Goal: Task Accomplishment & Management: Manage account settings

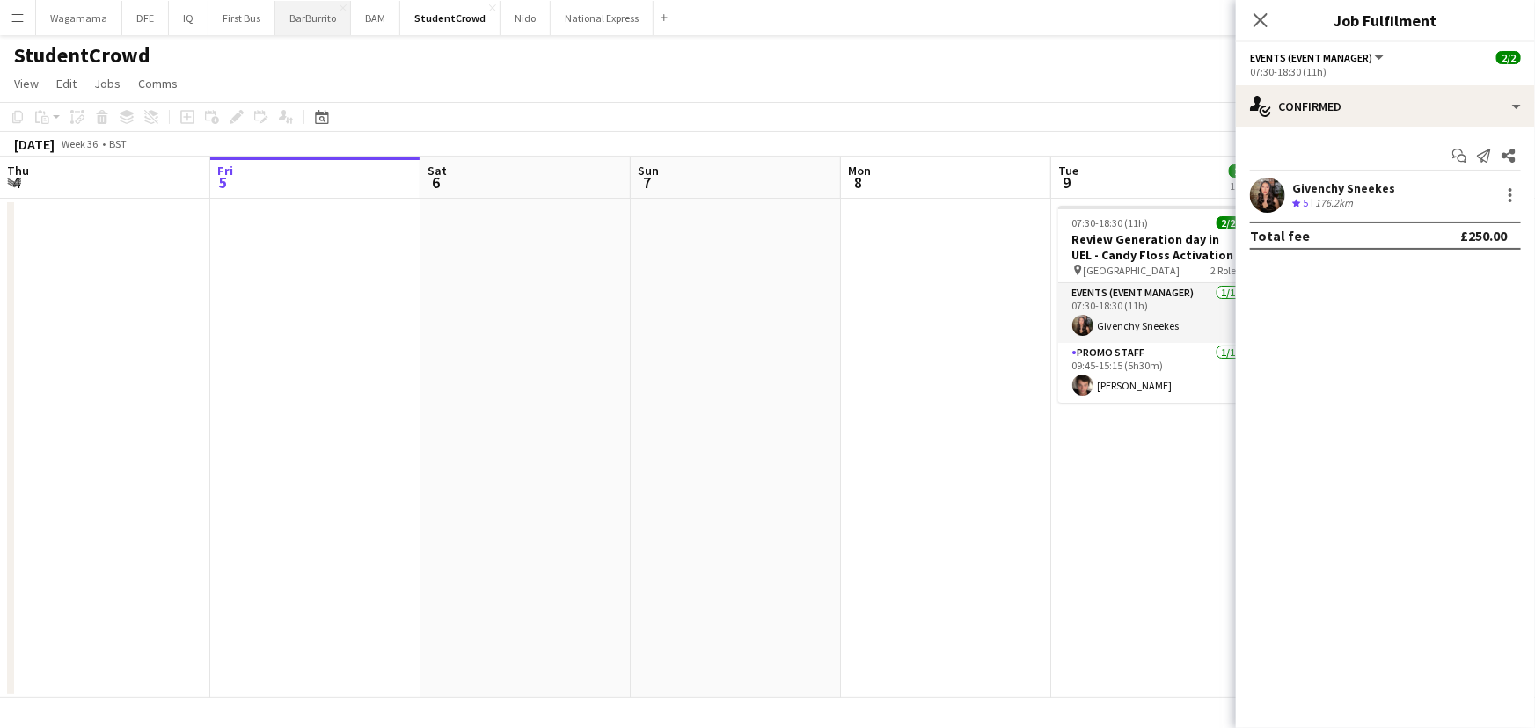
scroll to position [0, 589]
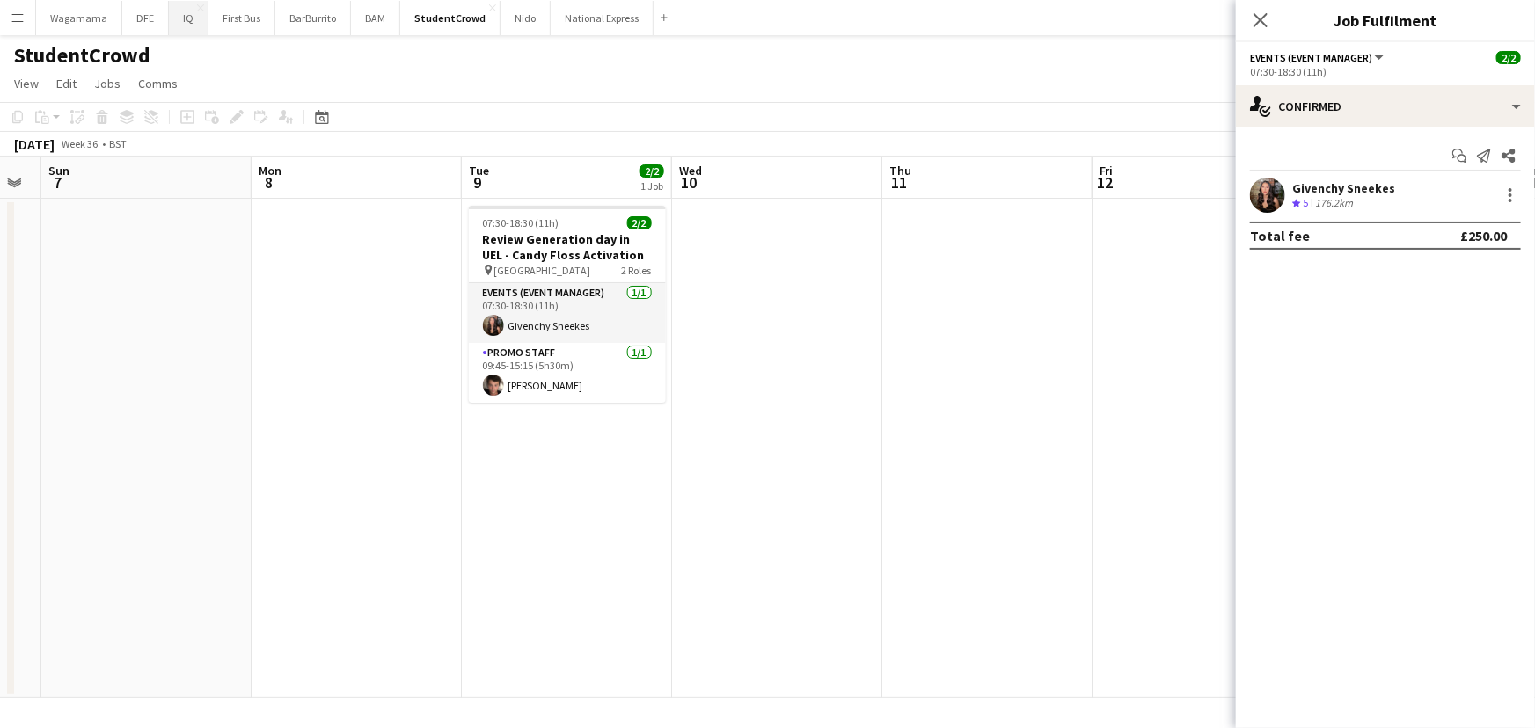
click at [176, 11] on button "IQ Close" at bounding box center [189, 18] width 40 height 34
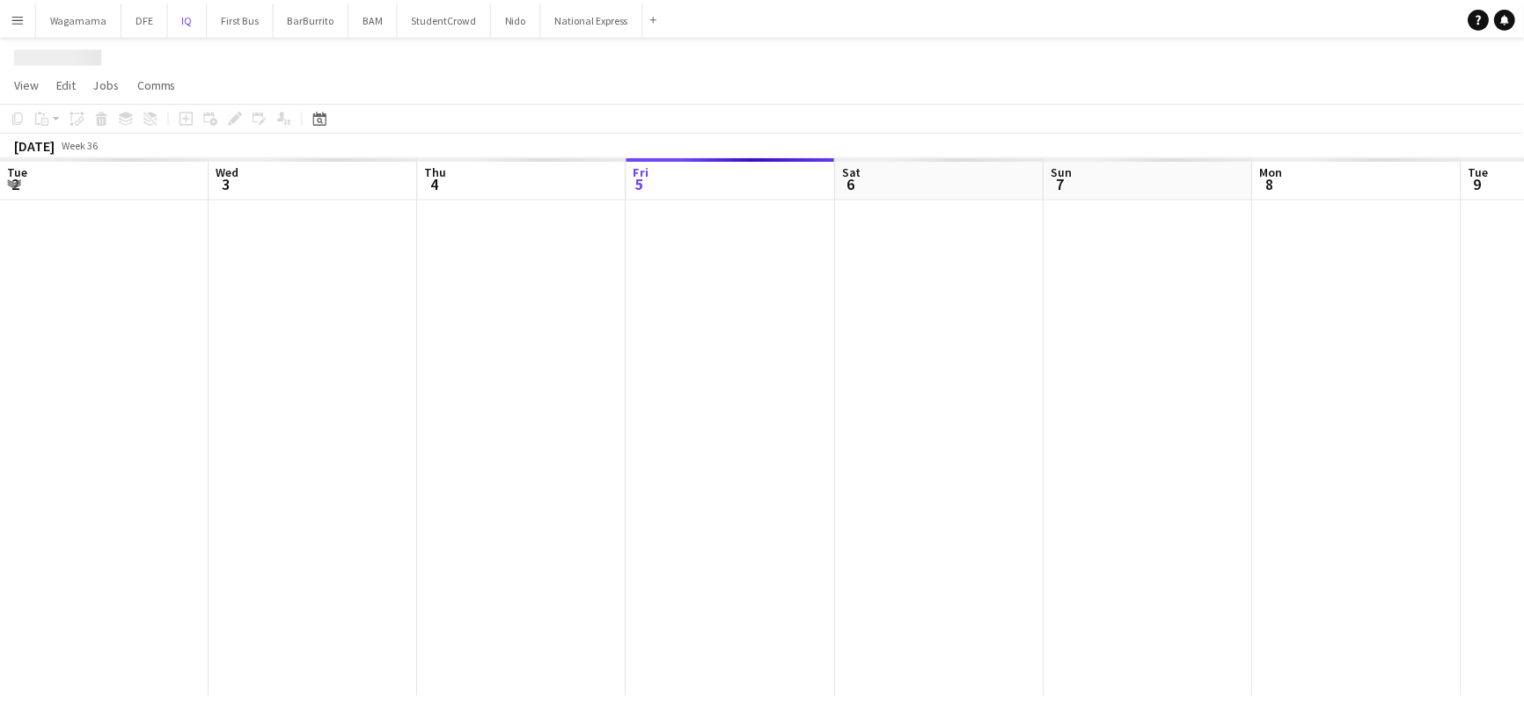
scroll to position [0, 421]
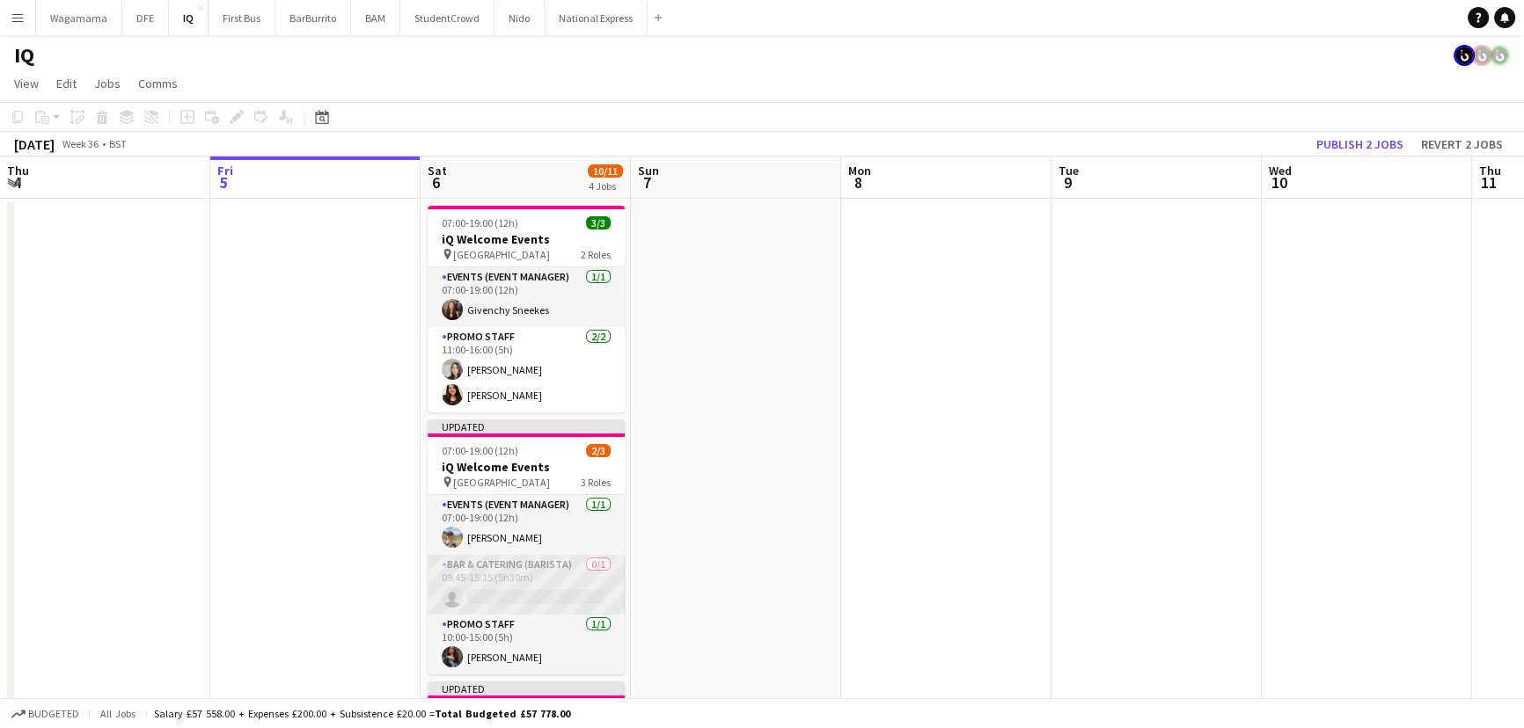
click at [541, 581] on app-card-role "Bar & Catering (Barista) 0/1 09:45-15:15 (5h30m) single-neutral-actions" at bounding box center [526, 585] width 197 height 60
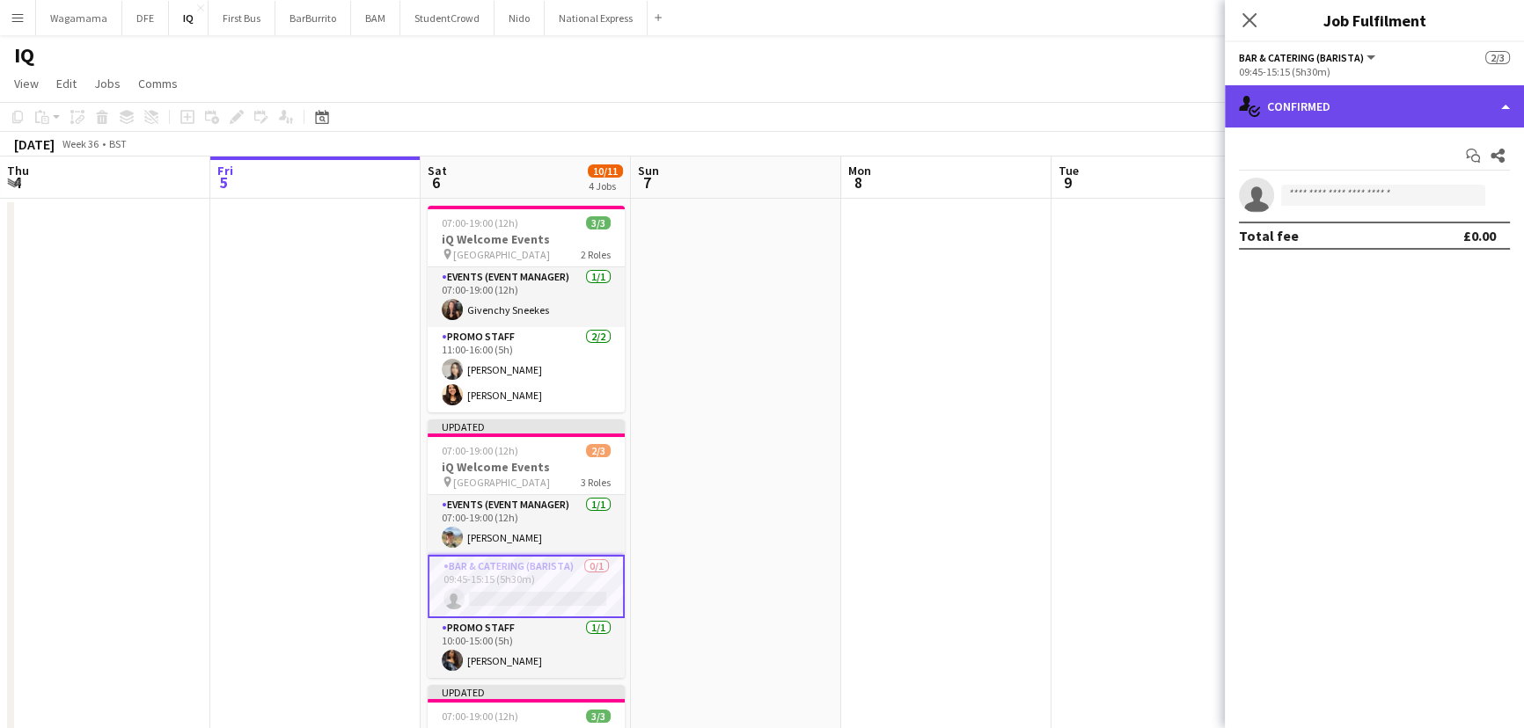
click at [1307, 114] on div "single-neutral-actions-check-2 Confirmed" at bounding box center [1374, 106] width 299 height 42
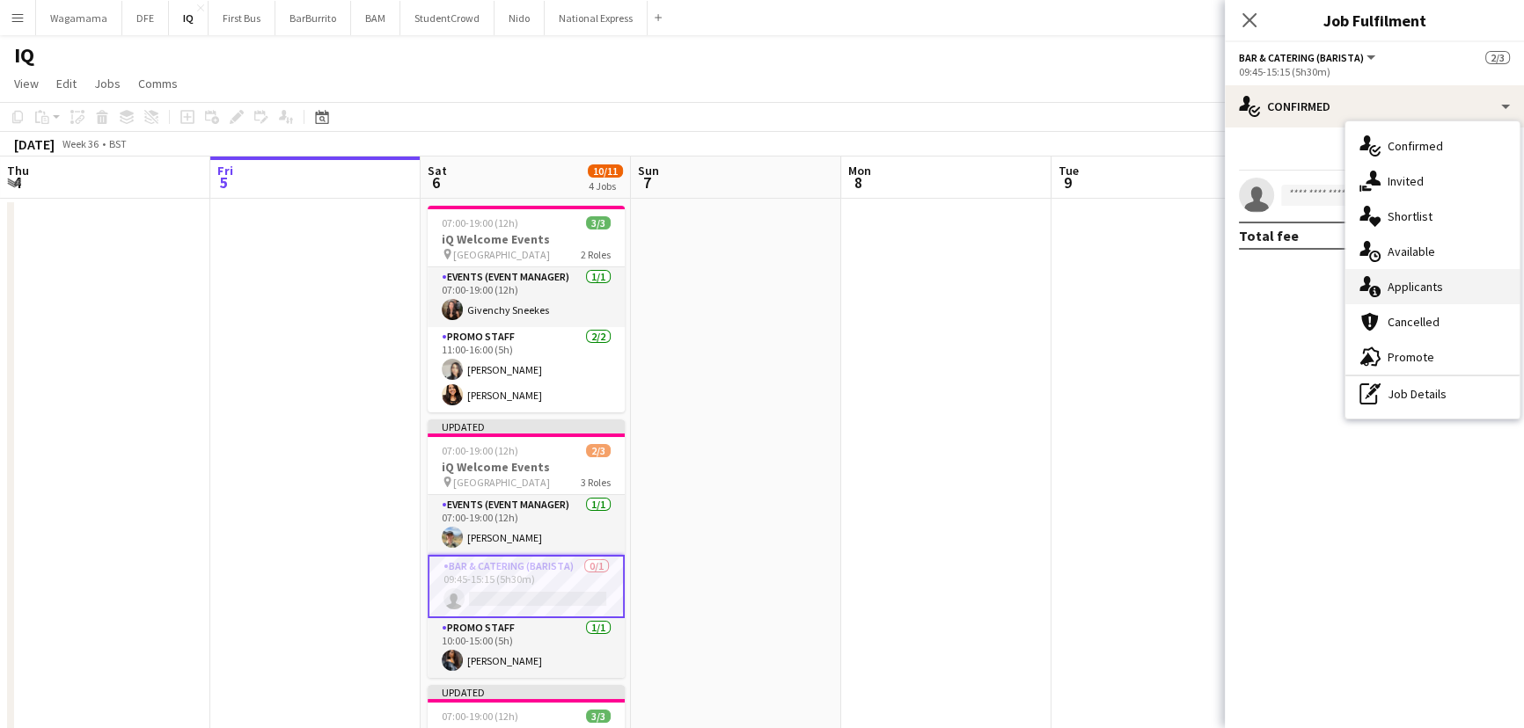
click at [1421, 287] on span "Applicants" at bounding box center [1414, 287] width 55 height 16
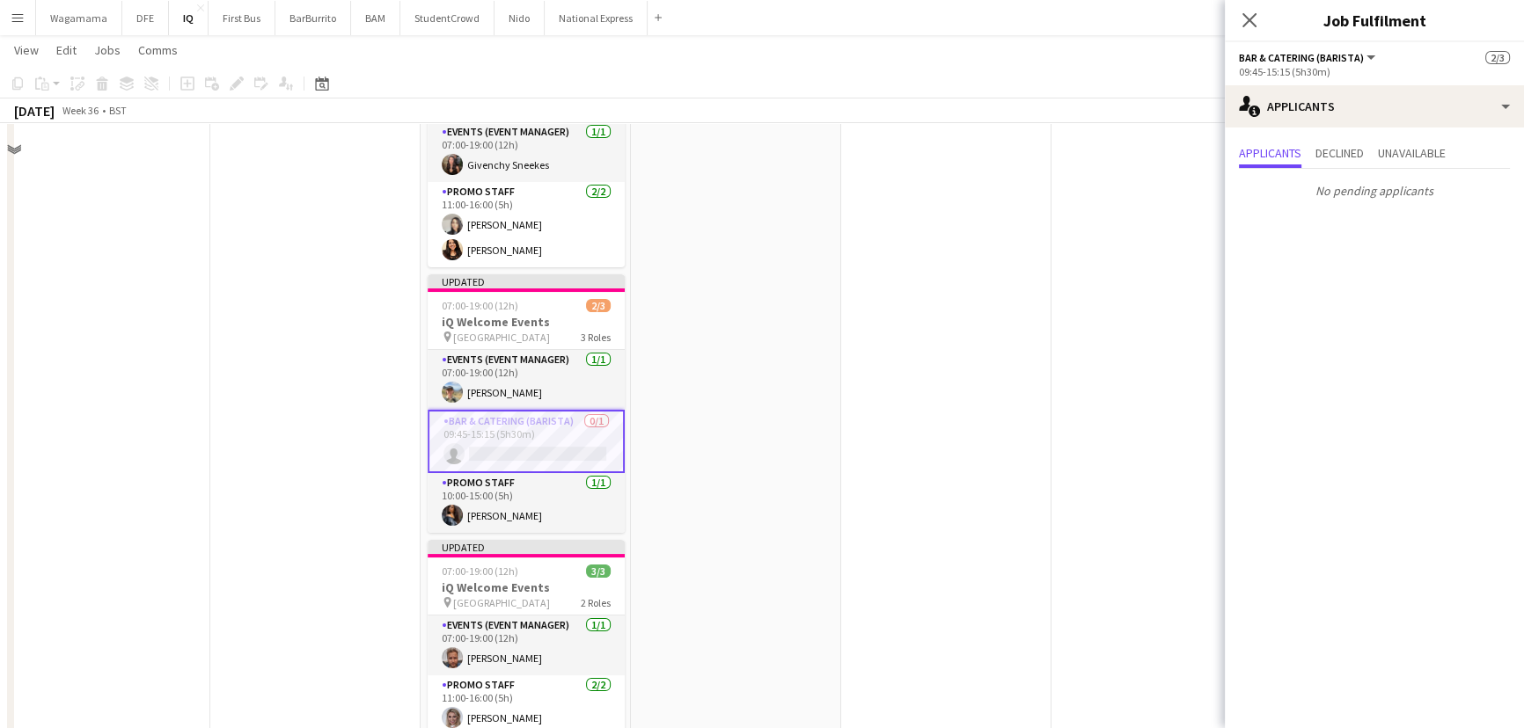
scroll to position [159, 0]
